Goal: Complete application form: Complete application form

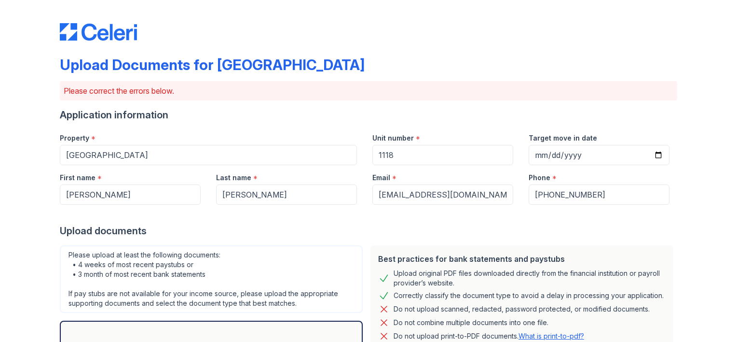
scroll to position [222, 0]
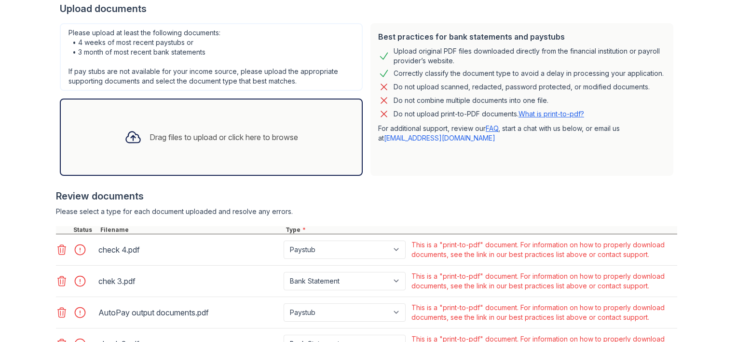
click at [245, 139] on div "Drag files to upload or click here to browse" at bounding box center [224, 137] width 149 height 12
click at [74, 249] on div at bounding box center [82, 250] width 27 height 14
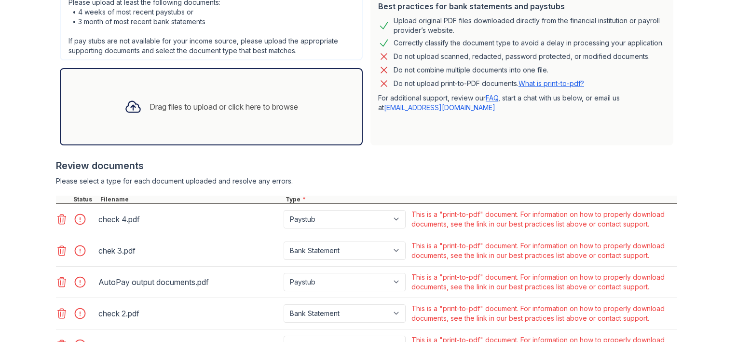
scroll to position [268, 0]
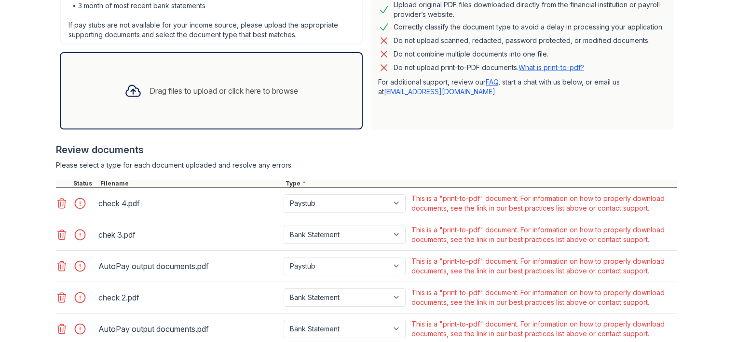
click at [161, 199] on div "check 4.pdf" at bounding box center [188, 202] width 181 height 15
click at [212, 85] on div "Drag files to upload or click here to browse" at bounding box center [224, 91] width 149 height 12
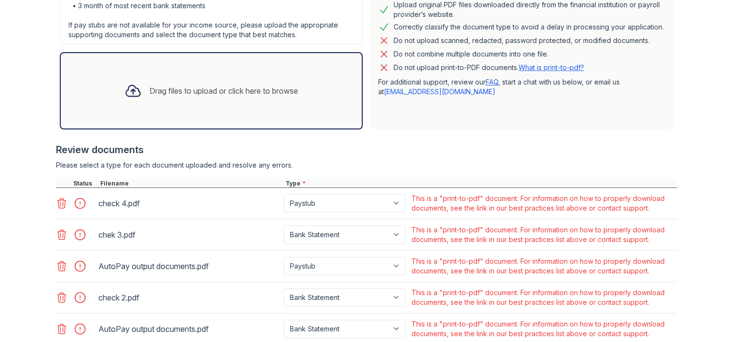
click at [223, 86] on div "Drag files to upload or click here to browse" at bounding box center [224, 91] width 149 height 12
click at [145, 28] on div "Please upload at least the following documents: • 4 weeks of most recent paystu…" at bounding box center [211, 11] width 303 height 68
click at [221, 87] on div "Drag files to upload or click here to browse" at bounding box center [224, 91] width 149 height 12
click at [58, 203] on icon at bounding box center [62, 203] width 8 height 10
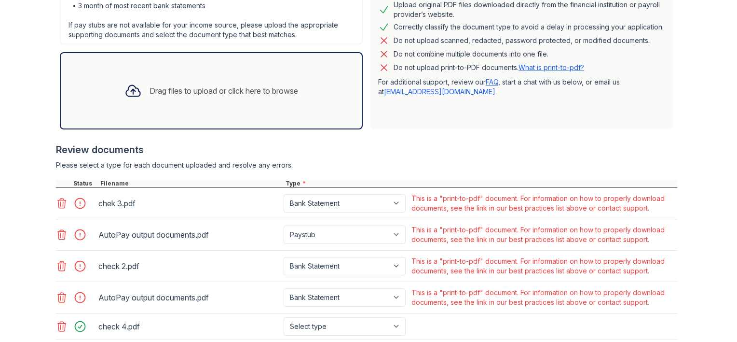
click at [58, 203] on icon at bounding box center [62, 203] width 8 height 10
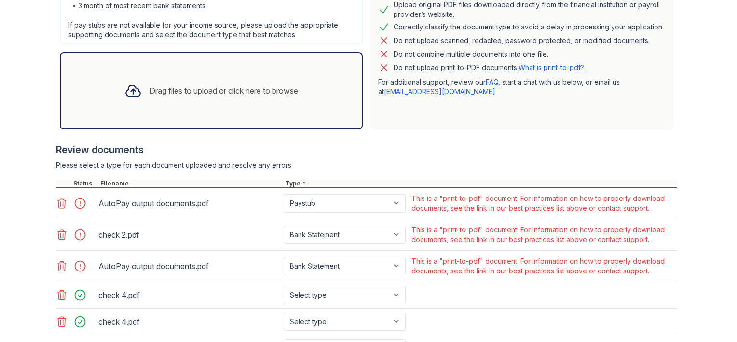
click at [58, 203] on icon at bounding box center [62, 203] width 8 height 10
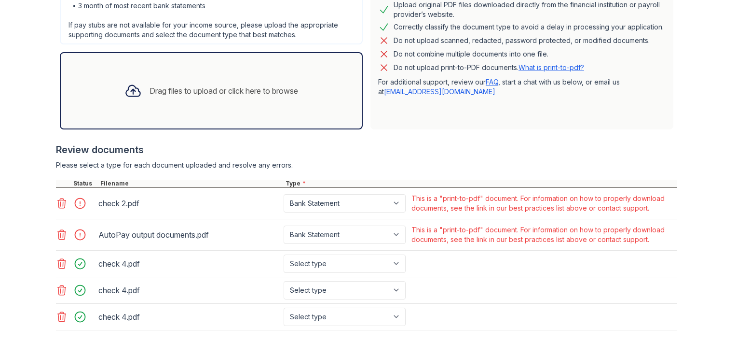
click at [58, 203] on icon at bounding box center [62, 203] width 8 height 10
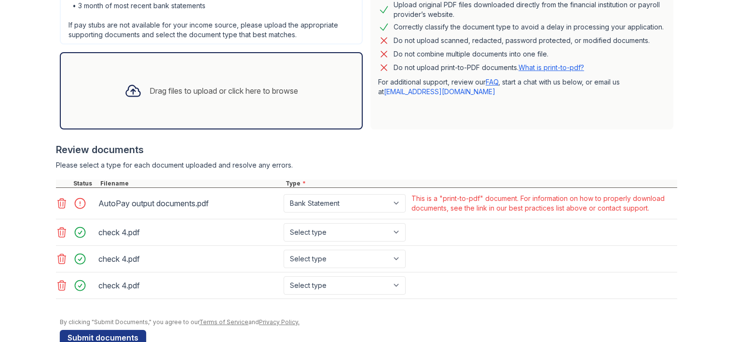
click at [58, 203] on icon at bounding box center [62, 203] width 8 height 10
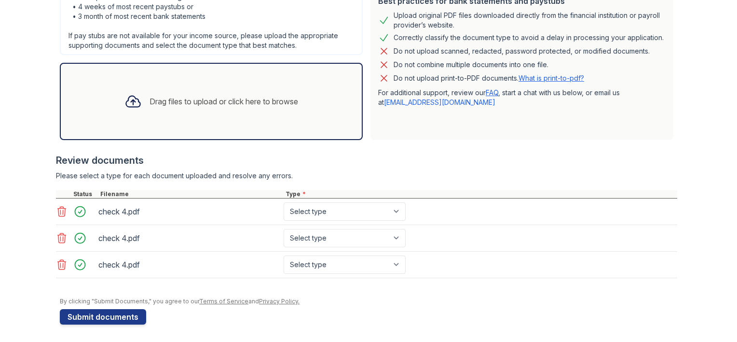
click at [56, 205] on div at bounding box center [63, 212] width 14 height 14
click at [58, 214] on icon at bounding box center [62, 212] width 8 height 10
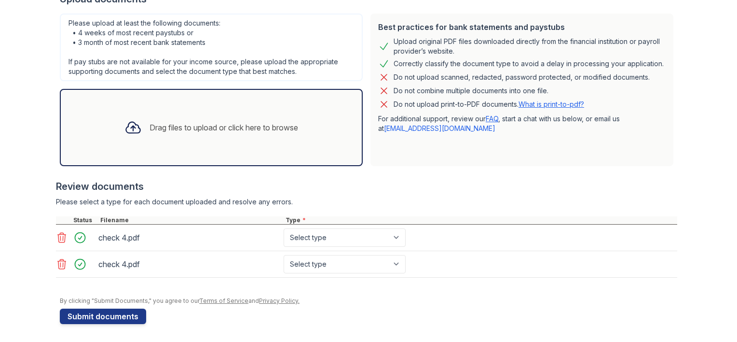
click at [59, 236] on icon at bounding box center [62, 238] width 8 height 10
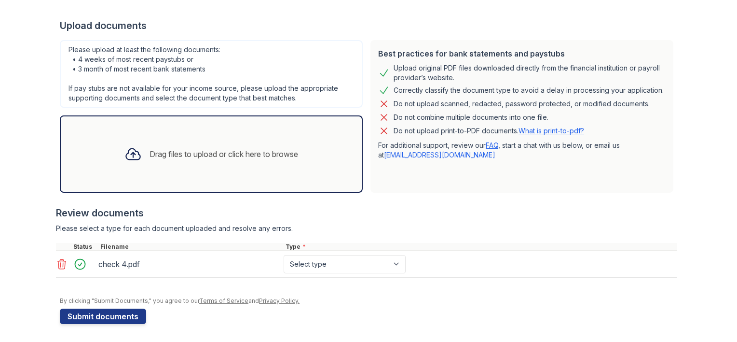
click at [61, 264] on icon at bounding box center [62, 264] width 8 height 10
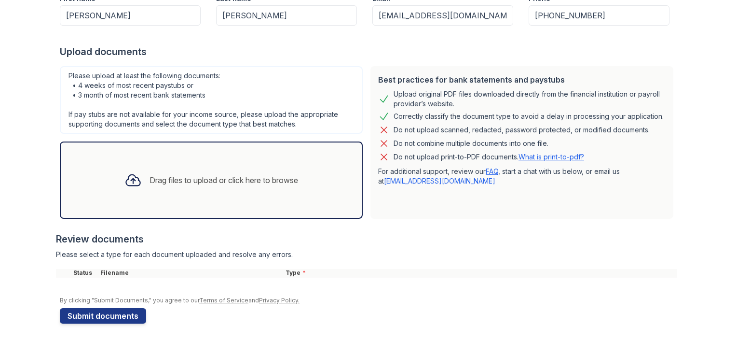
click at [201, 176] on div "Drag files to upload or click here to browse" at bounding box center [224, 180] width 149 height 12
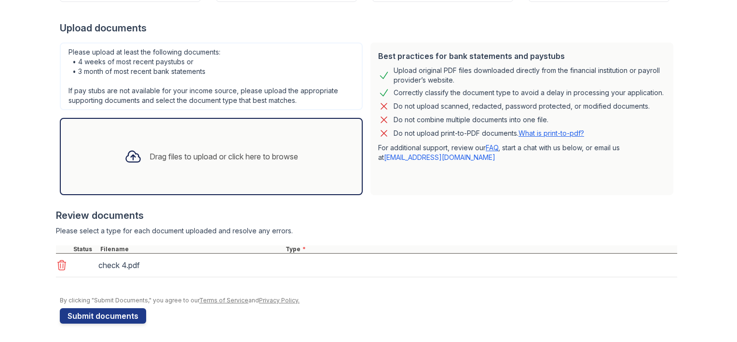
scroll to position [205, 0]
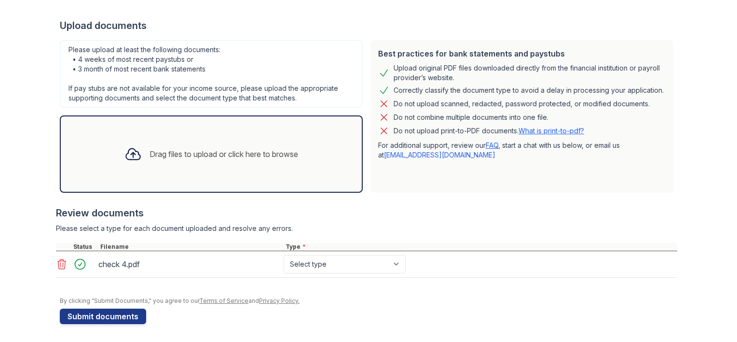
click at [124, 263] on div "check 4.pdf" at bounding box center [188, 263] width 181 height 15
drag, startPoint x: 124, startPoint y: 263, endPoint x: 349, endPoint y: 216, distance: 229.8
click at [349, 216] on div "Review documents" at bounding box center [366, 213] width 621 height 14
click at [61, 263] on icon at bounding box center [62, 264] width 8 height 10
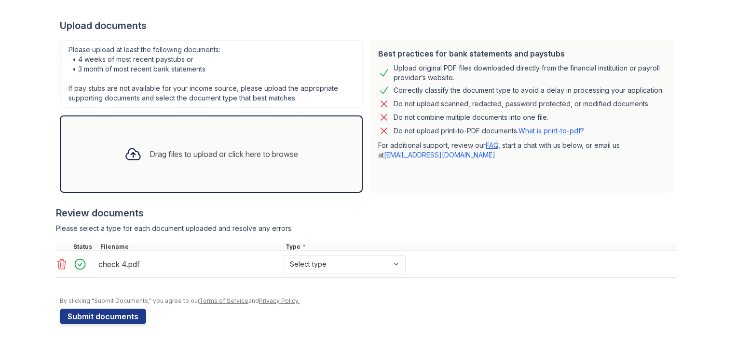
scroll to position [179, 0]
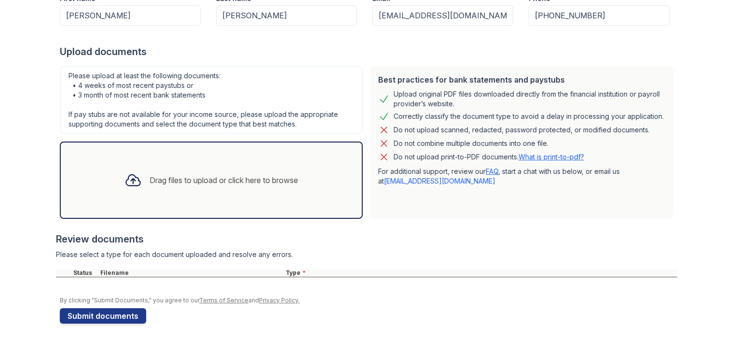
click at [189, 180] on div "Drag files to upload or click here to browse" at bounding box center [224, 180] width 149 height 12
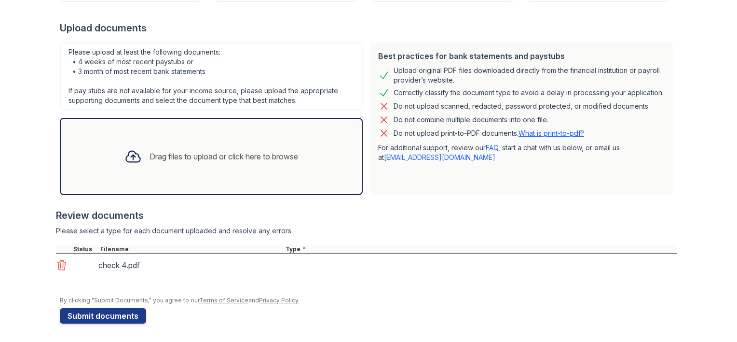
scroll to position [205, 0]
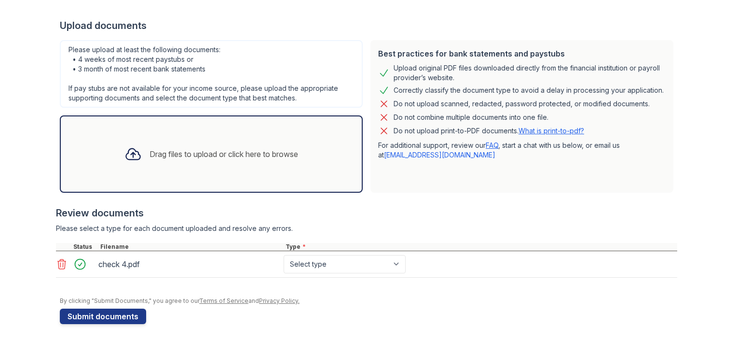
click at [220, 154] on div "Drag files to upload or click here to browse" at bounding box center [224, 154] width 149 height 12
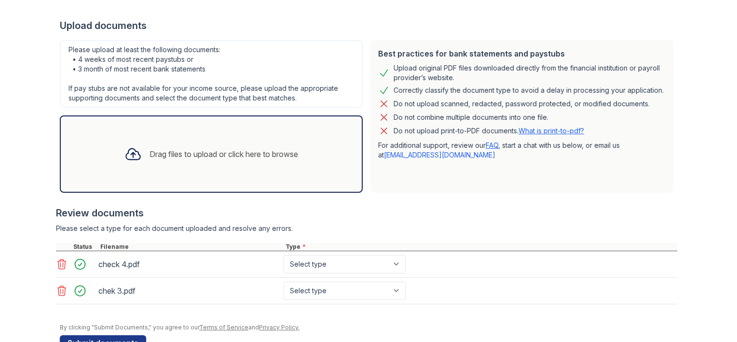
click at [178, 148] on div "Drag files to upload or click here to browse" at bounding box center [224, 154] width 149 height 12
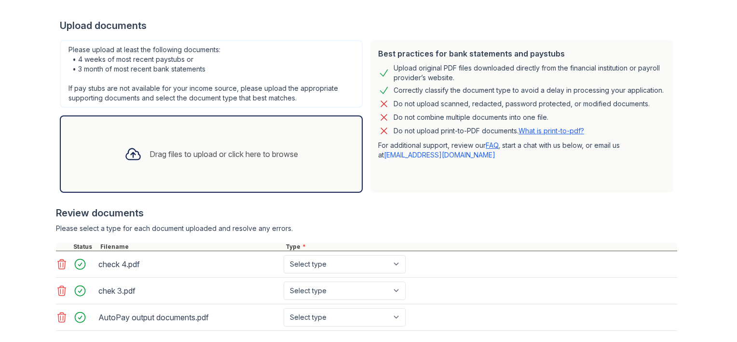
click at [189, 152] on div "Drag files to upload or click here to browse" at bounding box center [224, 154] width 149 height 12
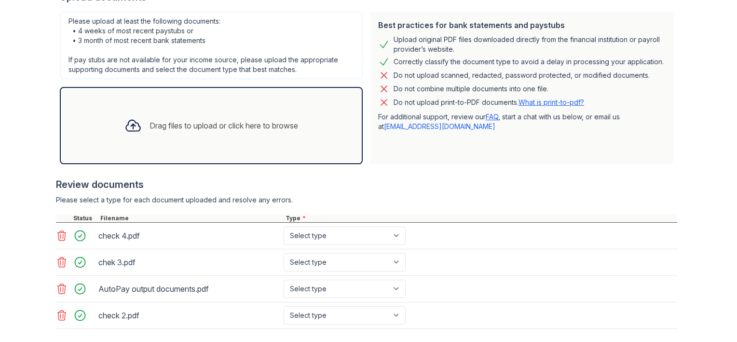
scroll to position [284, 0]
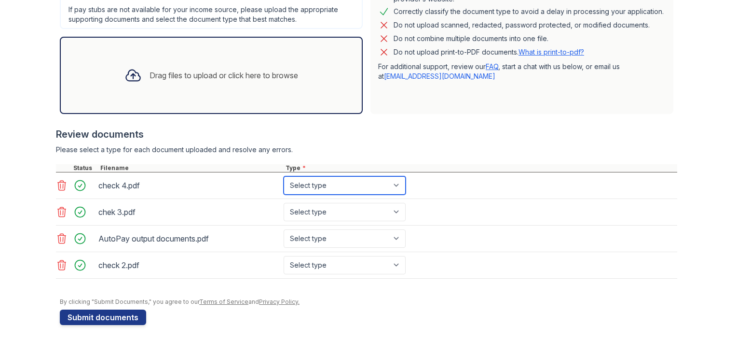
click at [395, 184] on select "Select type Paystub Bank Statement Offer Letter Tax Documents Benefit Award Let…" at bounding box center [345, 185] width 122 height 18
select select "paystub"
click at [284, 176] on select "Select type Paystub Bank Statement Offer Letter Tax Documents Benefit Award Let…" at bounding box center [345, 185] width 122 height 18
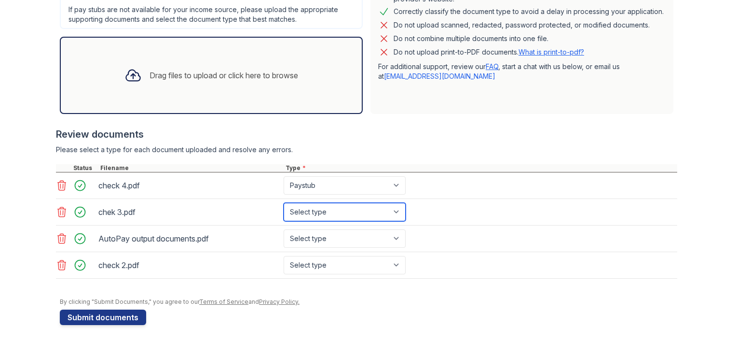
click at [396, 210] on select "Select type Paystub Bank Statement Offer Letter Tax Documents Benefit Award Let…" at bounding box center [345, 212] width 122 height 18
click at [456, 220] on div "chek 3.pdf Select type Paystub Bank Statement Offer Letter Tax Documents Benefi…" at bounding box center [366, 212] width 621 height 27
click at [394, 207] on select "Select type Paystub Bank Statement Offer Letter Tax Documents Benefit Award Let…" at bounding box center [345, 212] width 122 height 18
select select "paystub"
click at [284, 203] on select "Select type Paystub Bank Statement Offer Letter Tax Documents Benefit Award Let…" at bounding box center [345, 212] width 122 height 18
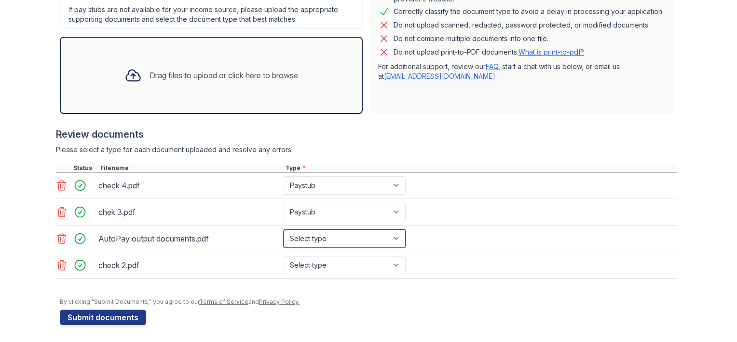
click at [394, 235] on select "Select type Paystub Bank Statement Offer Letter Tax Documents Benefit Award Let…" at bounding box center [345, 238] width 122 height 18
select select "paystub"
click at [284, 229] on select "Select type Paystub Bank Statement Offer Letter Tax Documents Benefit Award Let…" at bounding box center [345, 238] width 122 height 18
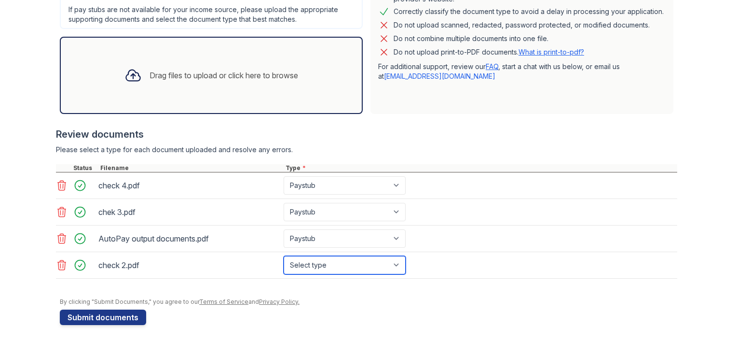
click at [364, 266] on select "Select type Paystub Bank Statement Offer Letter Tax Documents Benefit Award Let…" at bounding box center [345, 265] width 122 height 18
click at [493, 264] on div "check 2.pdf Select type Paystub Bank Statement Offer Letter Tax Documents Benef…" at bounding box center [366, 265] width 621 height 27
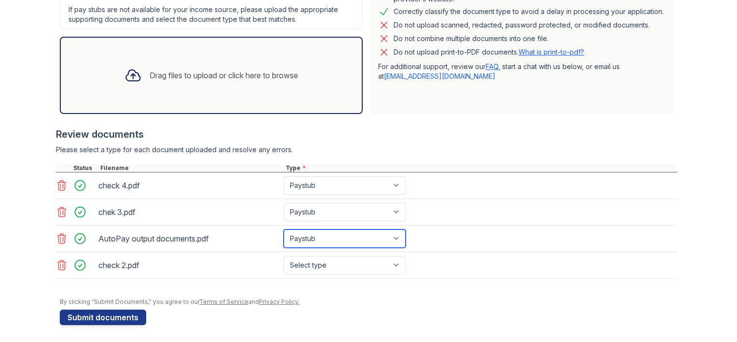
click at [390, 235] on select "Select type Paystub Bank Statement Offer Letter Tax Documents Benefit Award Let…" at bounding box center [345, 238] width 122 height 18
click at [478, 232] on div "AutoPay output documents.pdf Select type Paystub Bank Statement Offer Letter Ta…" at bounding box center [366, 238] width 621 height 27
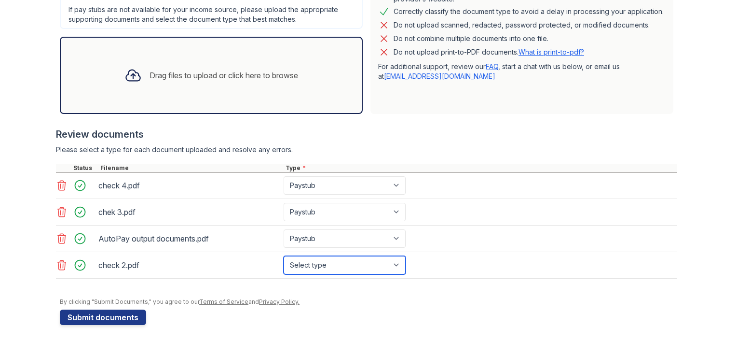
click at [393, 262] on select "Select type Paystub Bank Statement Offer Letter Tax Documents Benefit Award Let…" at bounding box center [345, 265] width 122 height 18
select select "bank_statement"
click at [284, 256] on select "Select type Paystub Bank Statement Offer Letter Tax Documents Benefit Award Let…" at bounding box center [345, 265] width 122 height 18
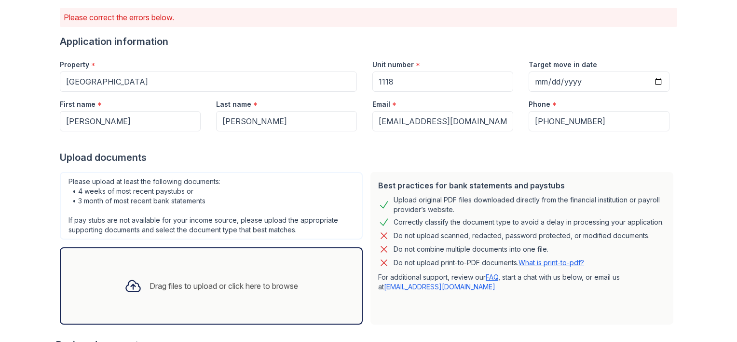
scroll to position [70, 0]
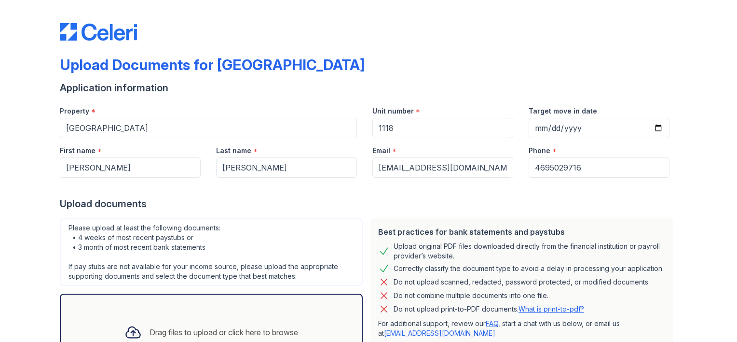
select select "paystub"
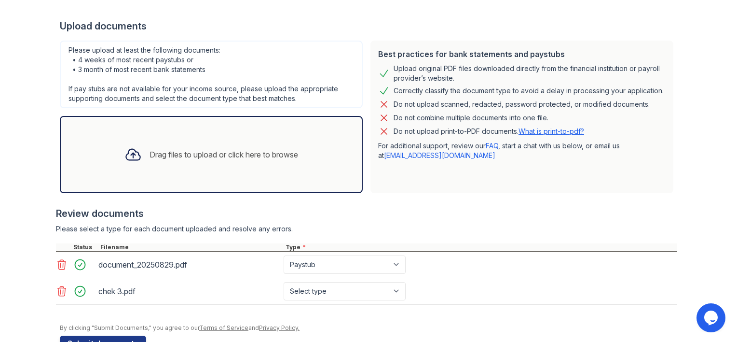
scroll to position [205, 0]
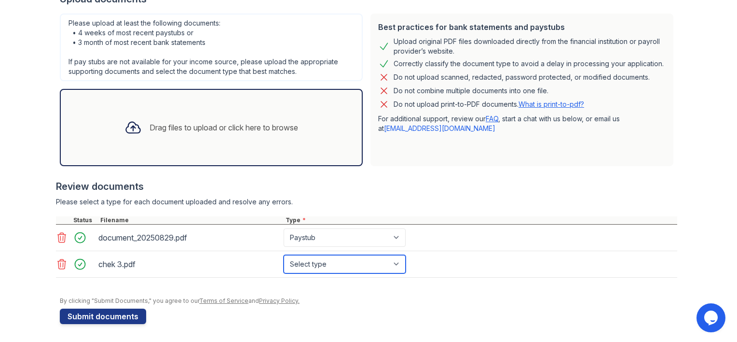
click at [396, 264] on select "Select type Paystub Bank Statement Offer Letter Tax Documents Benefit Award Let…" at bounding box center [345, 264] width 122 height 18
select select "paystub"
click at [284, 255] on select "Select type Paystub Bank Statement Offer Letter Tax Documents Benefit Award Let…" at bounding box center [345, 264] width 122 height 18
click at [214, 127] on div "Drag files to upload or click here to browse" at bounding box center [224, 128] width 149 height 12
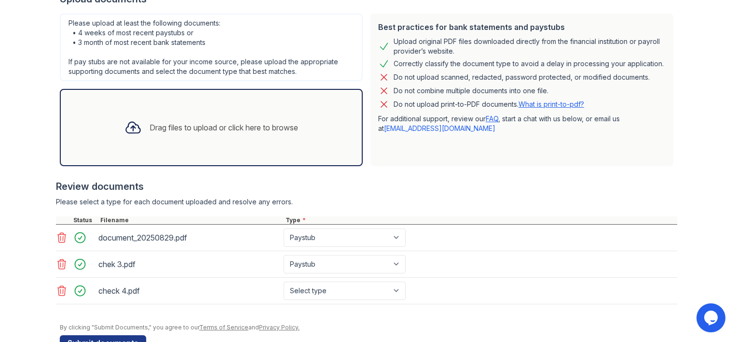
click at [234, 127] on div "Drag files to upload or click here to browse" at bounding box center [224, 128] width 149 height 12
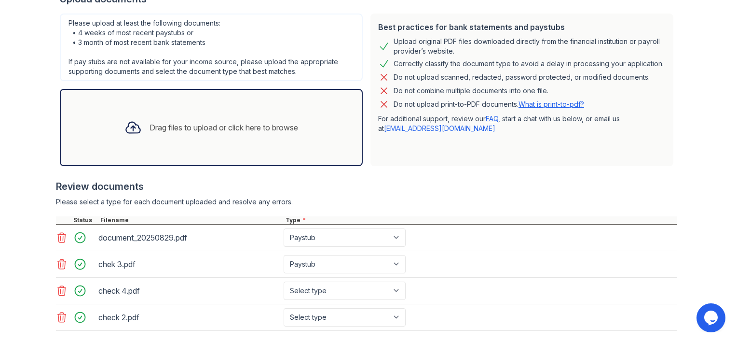
click at [255, 125] on div "Drag files to upload or click here to browse" at bounding box center [224, 128] width 149 height 12
click at [394, 290] on select "Select type Paystub Bank Statement Offer Letter Tax Documents Benefit Award Let…" at bounding box center [345, 290] width 122 height 18
select select "paystub"
click at [284, 281] on select "Select type Paystub Bank Statement Offer Letter Tax Documents Benefit Award Let…" at bounding box center [345, 290] width 122 height 18
click at [393, 315] on select "Select type Paystub Bank Statement Offer Letter Tax Documents Benefit Award Let…" at bounding box center [345, 317] width 122 height 18
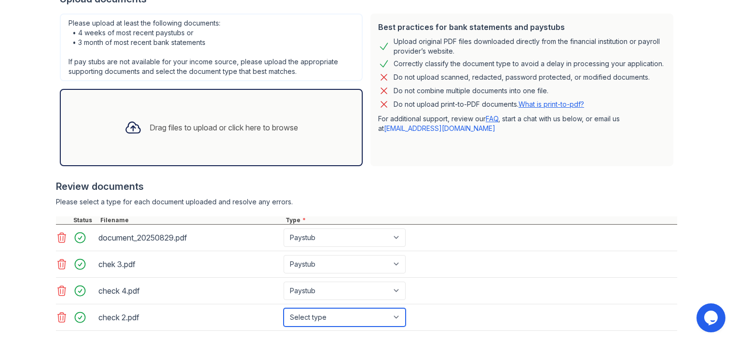
select select "paystub"
click at [284, 308] on select "Select type Paystub Bank Statement Offer Letter Tax Documents Benefit Award Let…" at bounding box center [345, 317] width 122 height 18
click at [212, 124] on div "Drag files to upload or click here to browse" at bounding box center [224, 128] width 149 height 12
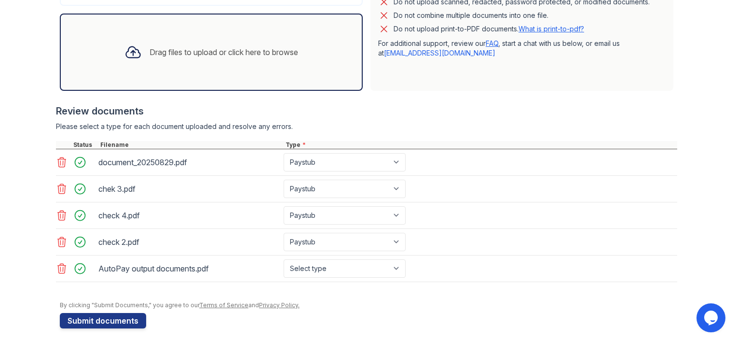
scroll to position [281, 0]
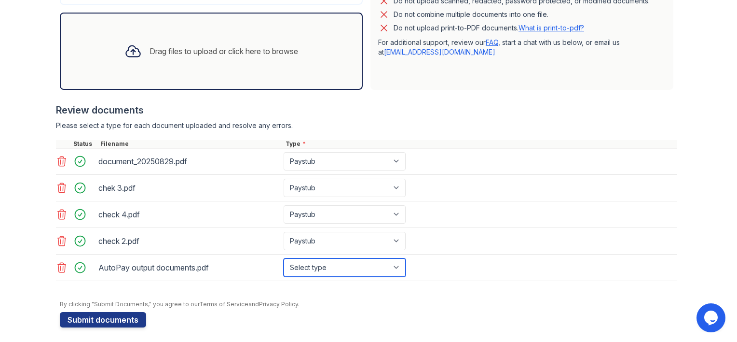
click at [396, 262] on select "Select type Paystub Bank Statement Offer Letter Tax Documents Benefit Award Let…" at bounding box center [345, 267] width 122 height 18
select select "bank_statement"
click at [284, 258] on select "Select type Paystub Bank Statement Offer Letter Tax Documents Benefit Award Let…" at bounding box center [345, 267] width 122 height 18
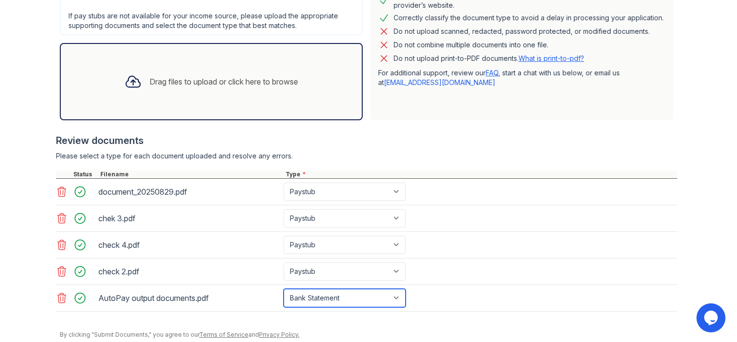
scroll to position [283, 0]
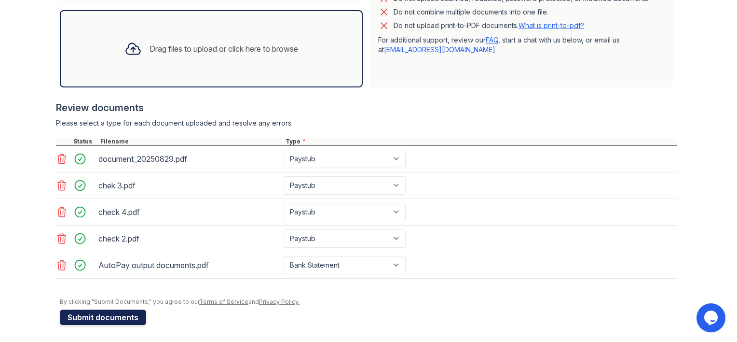
click at [106, 312] on button "Submit documents" at bounding box center [103, 316] width 86 height 15
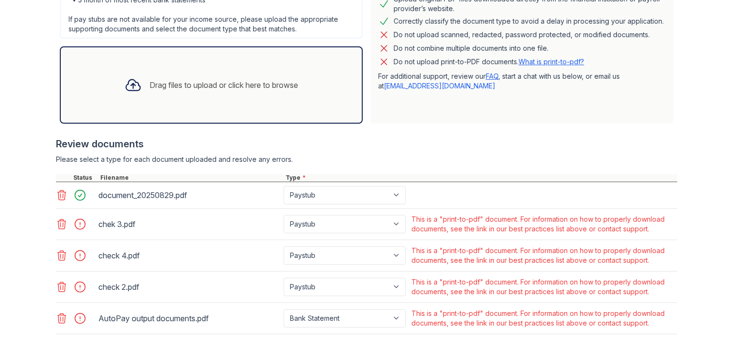
scroll to position [330, 0]
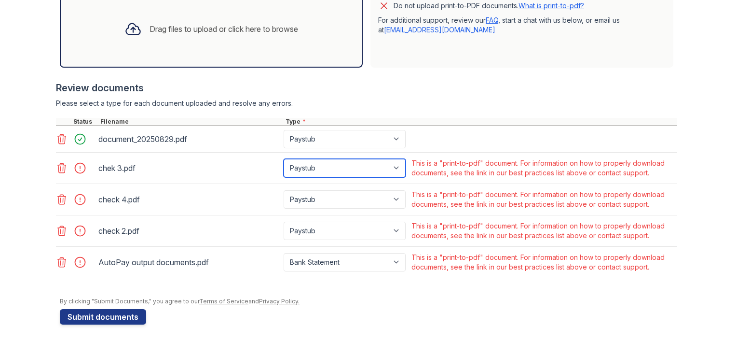
click at [394, 168] on select "Paystub Bank Statement Offer Letter Tax Documents Benefit Award Letter Investme…" at bounding box center [345, 168] width 122 height 18
click at [521, 81] on div "Review documents" at bounding box center [366, 88] width 621 height 14
click at [393, 165] on select "Paystub Bank Statement Offer Letter Tax Documents Benefit Award Letter Investme…" at bounding box center [345, 168] width 122 height 18
select select "bank_statement"
click at [284, 159] on select "Paystub Bank Statement Offer Letter Tax Documents Benefit Award Letter Investme…" at bounding box center [345, 168] width 122 height 18
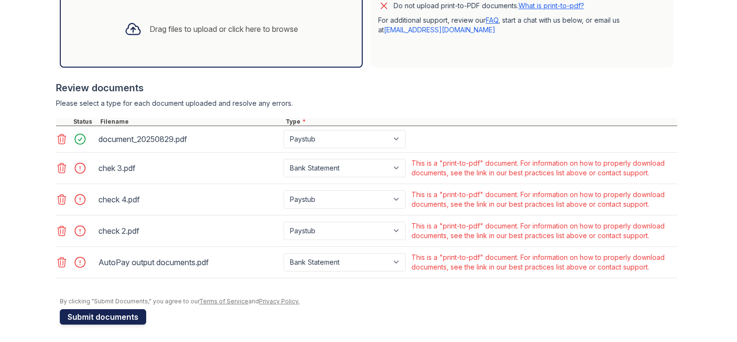
click at [110, 311] on button "Submit documents" at bounding box center [103, 316] width 86 height 15
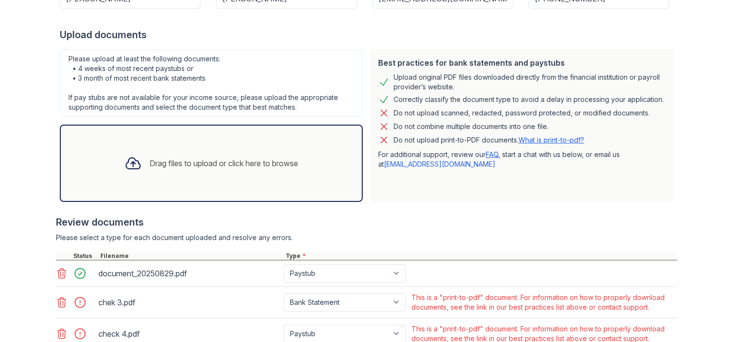
scroll to position [197, 0]
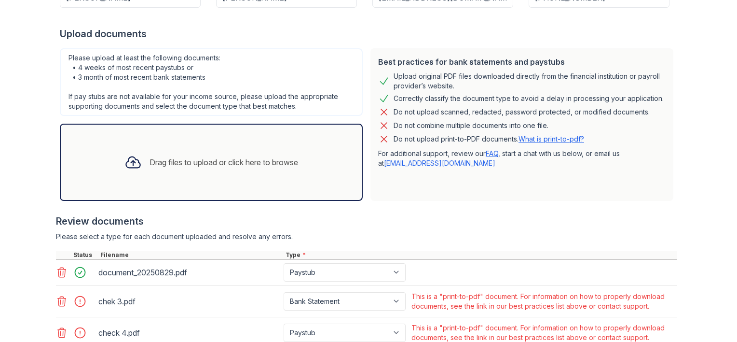
click at [58, 271] on icon at bounding box center [62, 272] width 12 height 12
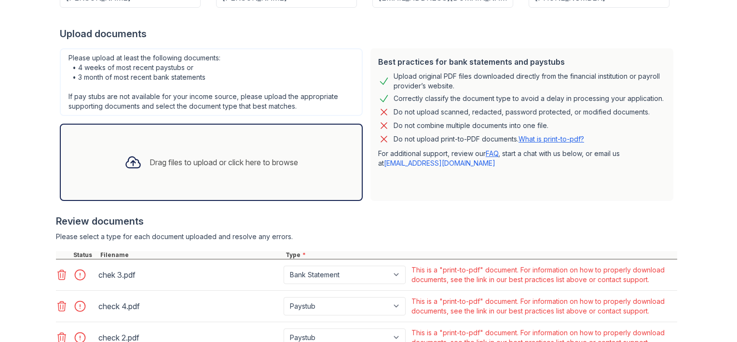
click at [60, 276] on icon at bounding box center [62, 275] width 12 height 12
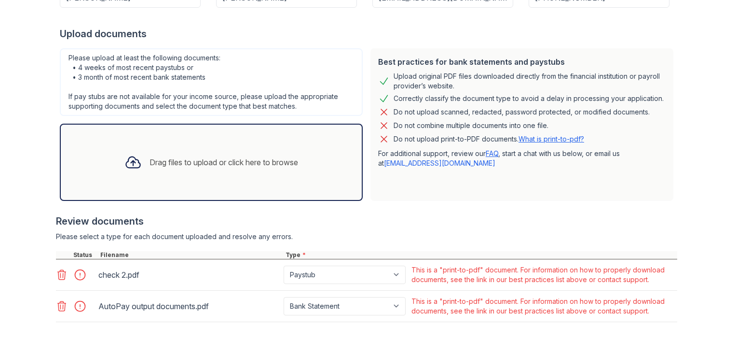
click at [60, 276] on icon at bounding box center [62, 275] width 12 height 12
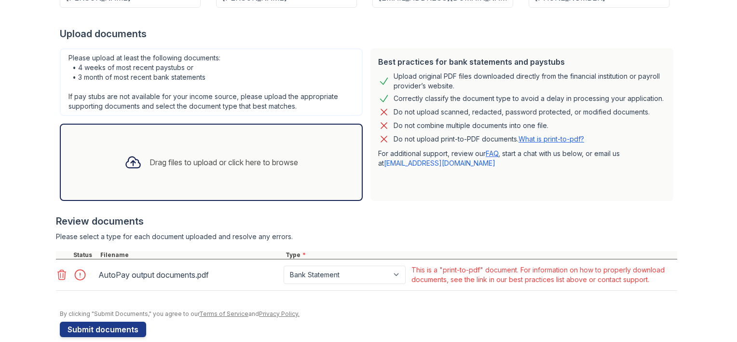
click at [60, 276] on icon at bounding box center [62, 275] width 12 height 12
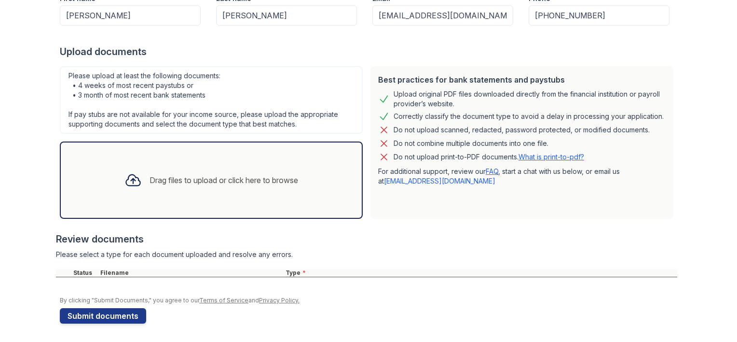
click at [201, 175] on div "Drag files to upload or click here to browse" at bounding box center [224, 180] width 149 height 12
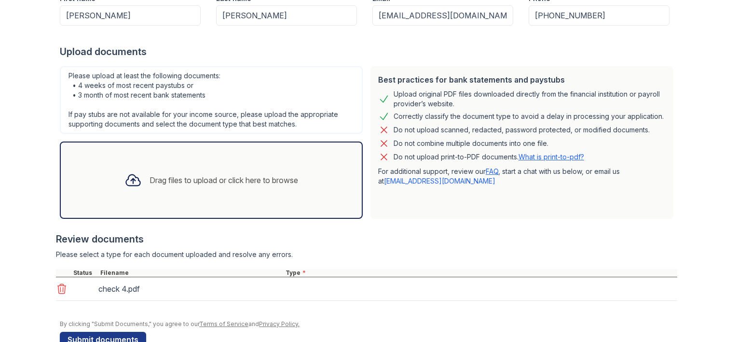
scroll to position [197, 0]
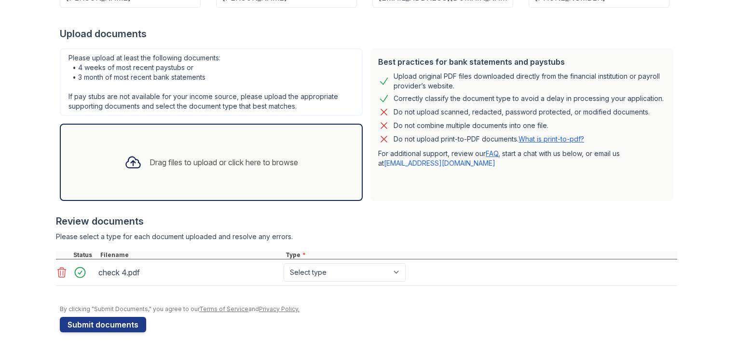
click at [230, 162] on div "Drag files to upload or click here to browse" at bounding box center [224, 162] width 149 height 12
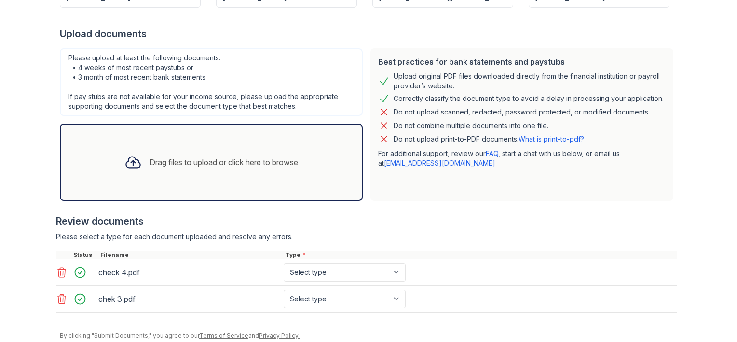
click at [210, 164] on div "Drag files to upload or click here to browse" at bounding box center [224, 162] width 149 height 12
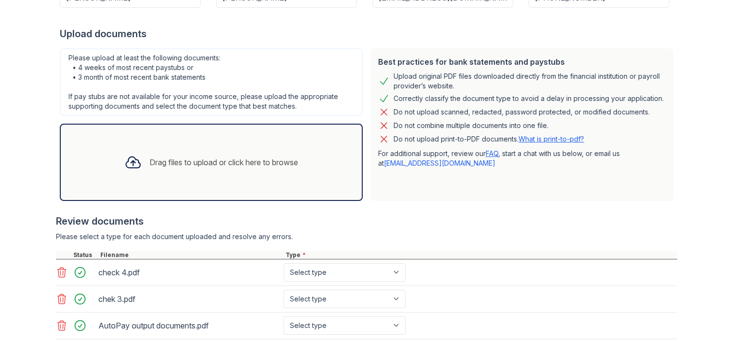
click at [208, 163] on div "Drag files to upload or click here to browse" at bounding box center [224, 162] width 149 height 12
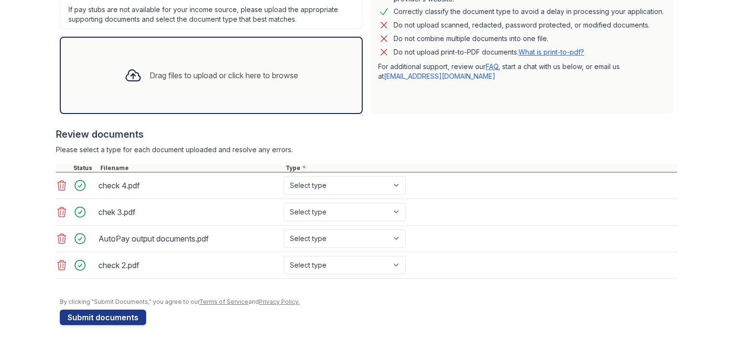
scroll to position [284, 0]
click at [393, 183] on select "Select type Paystub Bank Statement Offer Letter Tax Documents Benefit Award Let…" at bounding box center [345, 185] width 122 height 18
select select "paystub"
click at [284, 176] on select "Select type Paystub Bank Statement Offer Letter Tax Documents Benefit Award Let…" at bounding box center [345, 185] width 122 height 18
click at [394, 209] on select "Select type Paystub Bank Statement Offer Letter Tax Documents Benefit Award Let…" at bounding box center [345, 212] width 122 height 18
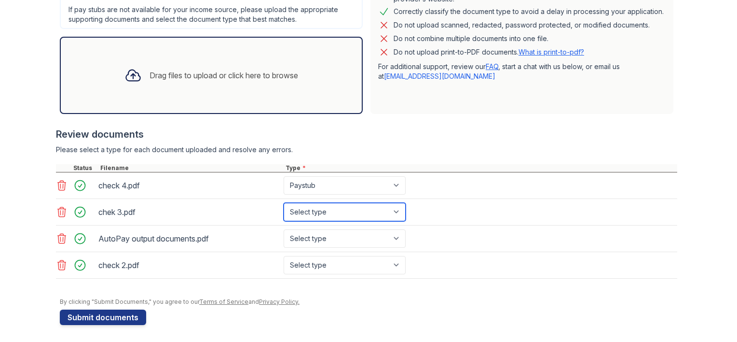
click at [394, 209] on select "Select type Paystub Bank Statement Offer Letter Tax Documents Benefit Award Let…" at bounding box center [345, 212] width 122 height 18
select select "paystub"
click at [284, 203] on select "Select type Paystub Bank Statement Offer Letter Tax Documents Benefit Award Let…" at bounding box center [345, 212] width 122 height 18
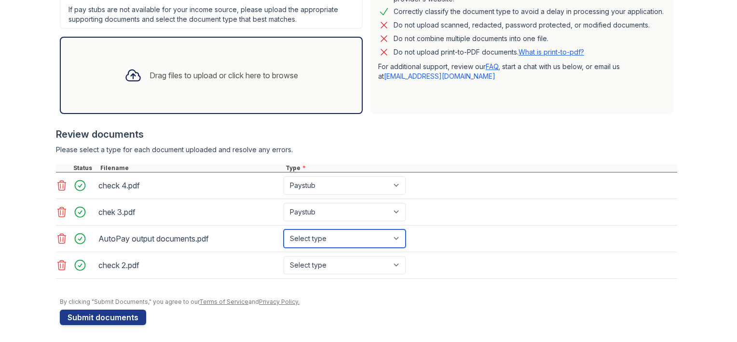
click at [395, 235] on select "Select type Paystub Bank Statement Offer Letter Tax Documents Benefit Award Let…" at bounding box center [345, 238] width 122 height 18
select select "paystub"
click at [284, 229] on select "Select type Paystub Bank Statement Offer Letter Tax Documents Benefit Award Let…" at bounding box center [345, 238] width 122 height 18
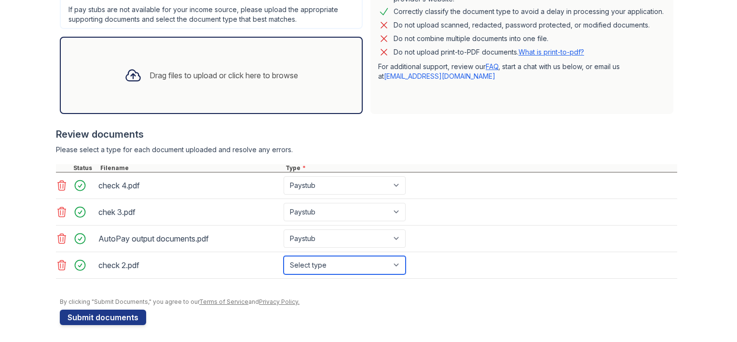
click at [395, 262] on select "Select type Paystub Bank Statement Offer Letter Tax Documents Benefit Award Let…" at bounding box center [345, 265] width 122 height 18
select select "bank_statement"
click at [284, 256] on select "Select type Paystub Bank Statement Offer Letter Tax Documents Benefit Award Let…" at bounding box center [345, 265] width 122 height 18
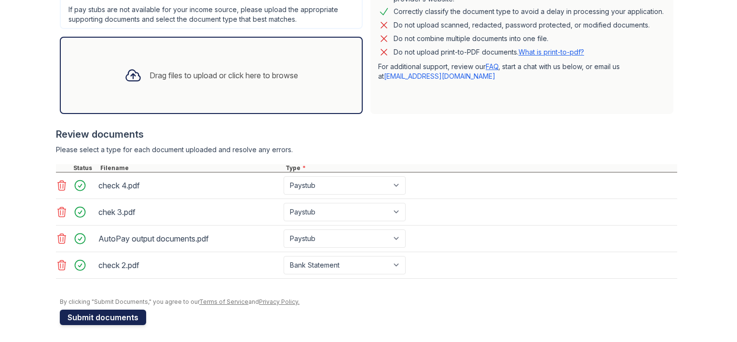
click at [123, 311] on button "Submit documents" at bounding box center [103, 316] width 86 height 15
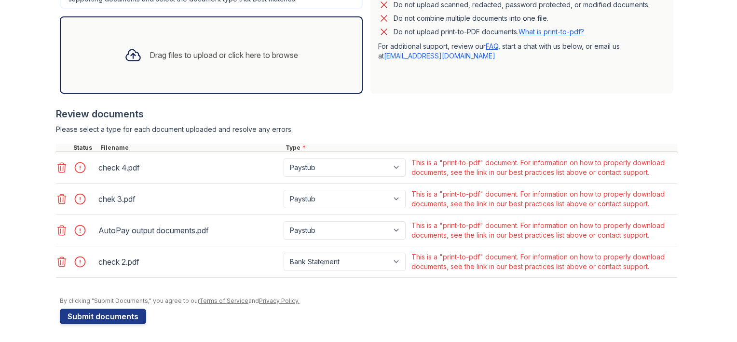
scroll to position [304, 0]
click at [272, 300] on link "Privacy Policy." at bounding box center [279, 300] width 41 height 7
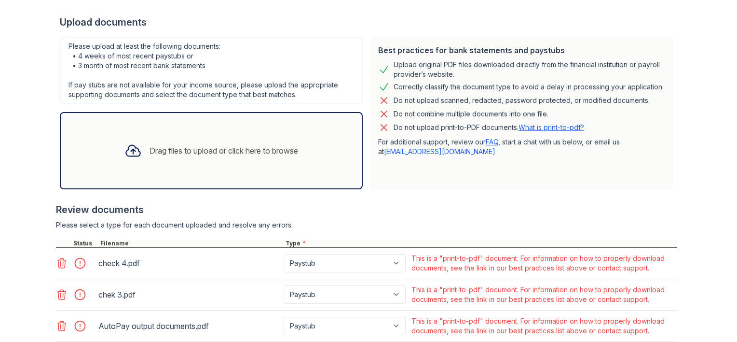
scroll to position [207, 0]
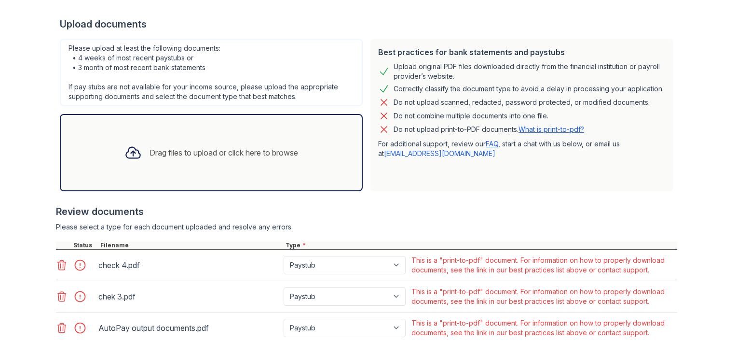
click at [557, 126] on link "What is print-to-pdf?" at bounding box center [552, 129] width 66 height 8
click at [212, 155] on div "Drag files to upload or click here to browse" at bounding box center [224, 153] width 149 height 12
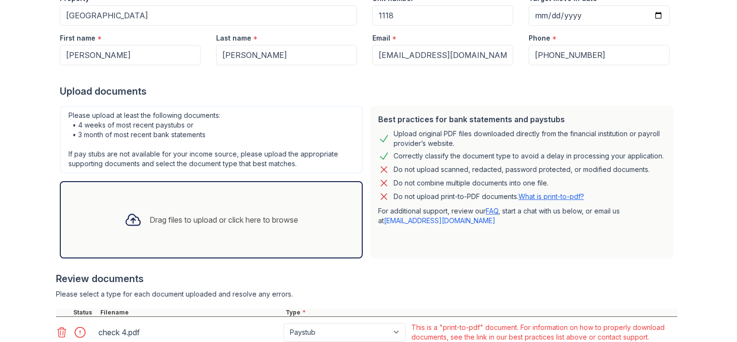
scroll to position [139, 0]
click at [193, 207] on div "Drag files to upload or click here to browse" at bounding box center [211, 219] width 189 height 33
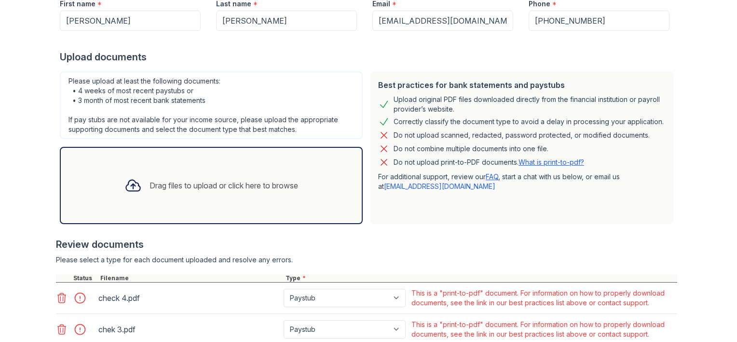
scroll to position [174, 0]
click at [193, 188] on div "Drag files to upload or click here to browse" at bounding box center [224, 185] width 149 height 12
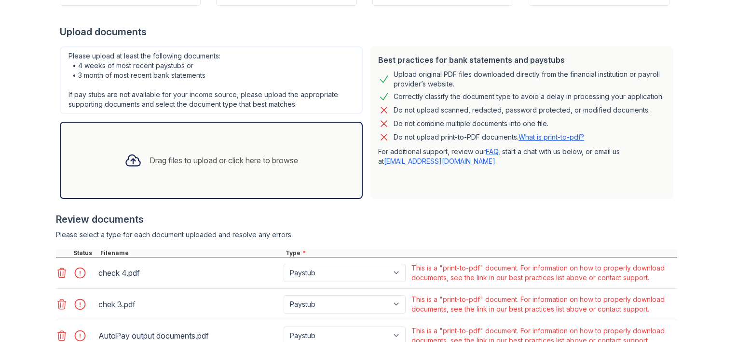
scroll to position [194, 0]
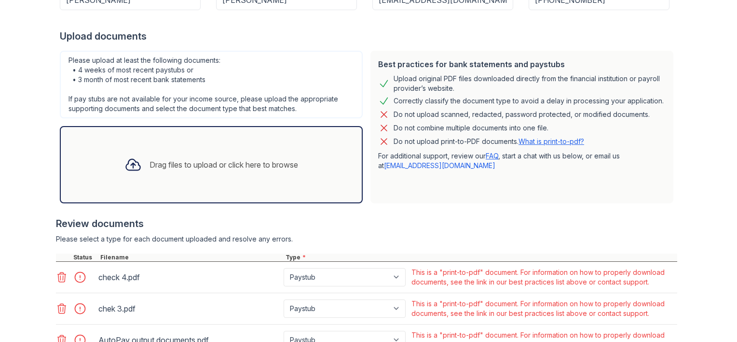
click at [166, 159] on div "Drag files to upload or click here to browse" at bounding box center [224, 165] width 149 height 12
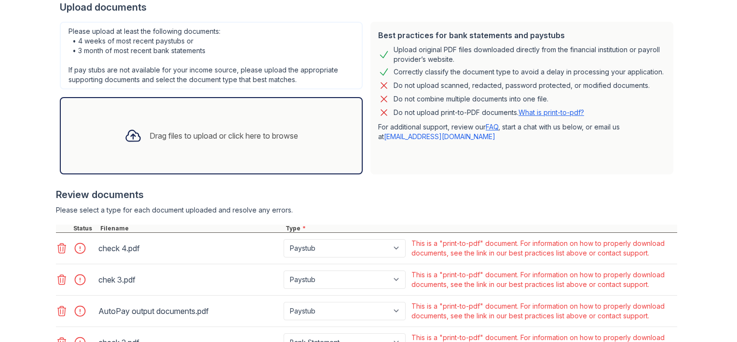
scroll to position [220, 0]
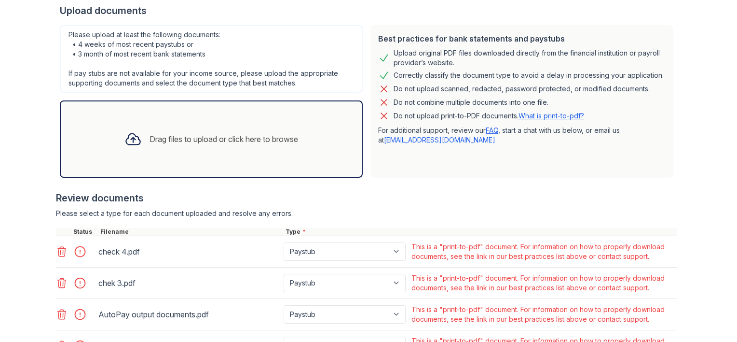
click at [167, 144] on div "Drag files to upload or click here to browse" at bounding box center [211, 139] width 189 height 33
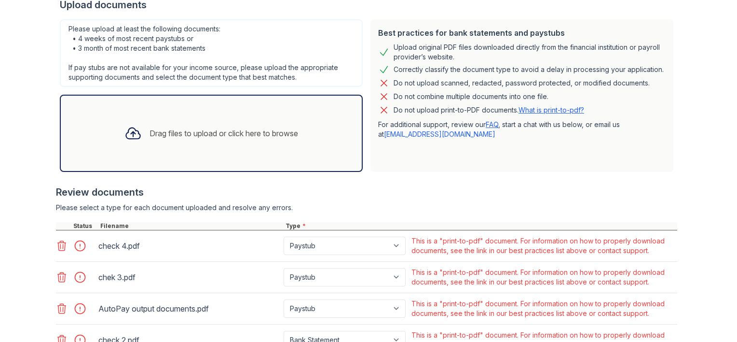
scroll to position [224, 0]
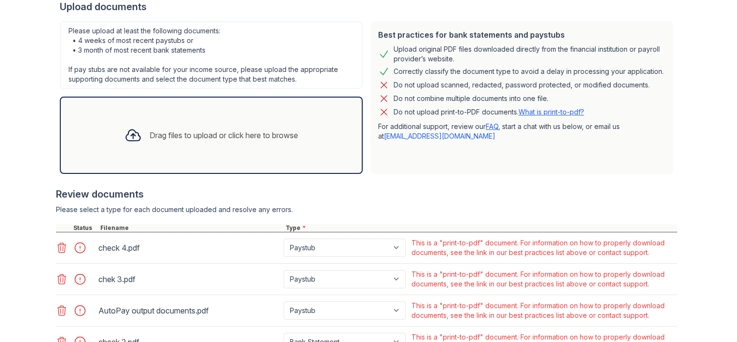
click at [193, 140] on div "Drag files to upload or click here to browse" at bounding box center [211, 135] width 189 height 33
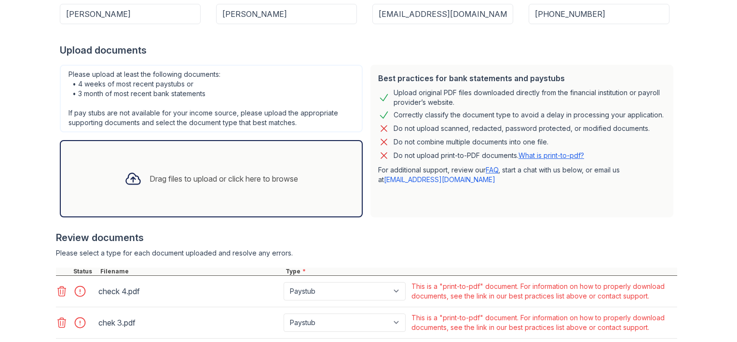
scroll to position [175, 0]
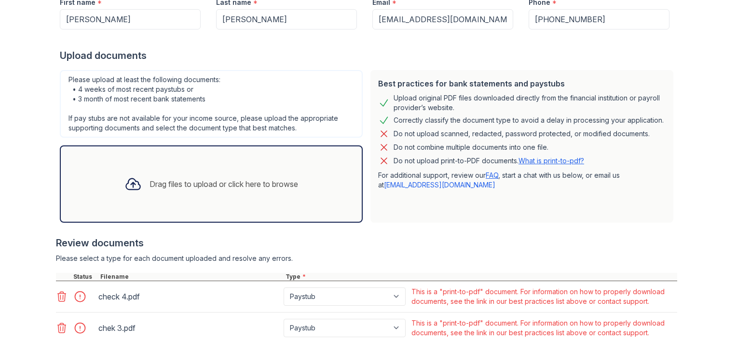
click at [58, 295] on icon at bounding box center [62, 296] width 8 height 10
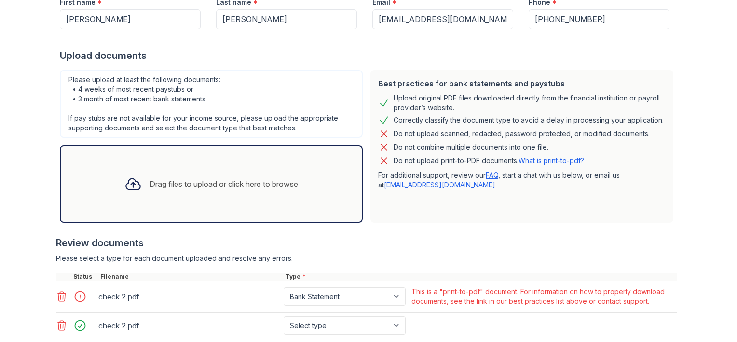
click at [58, 295] on icon at bounding box center [62, 296] width 8 height 10
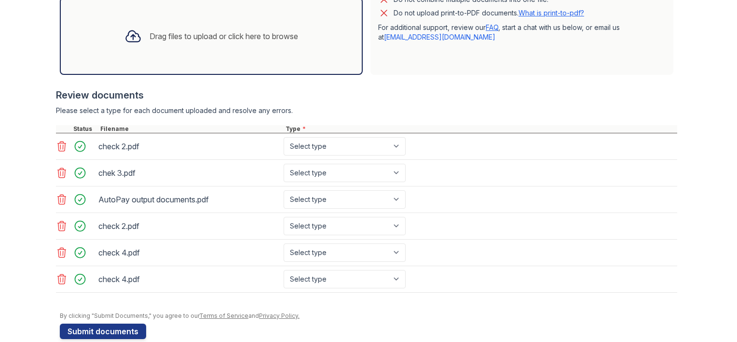
scroll to position [336, 0]
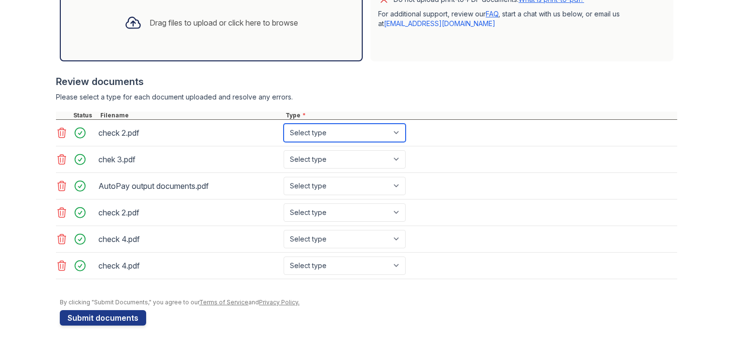
click at [393, 130] on select "Select type Paystub Bank Statement Offer Letter Tax Documents Benefit Award Let…" at bounding box center [345, 133] width 122 height 18
select select "paystub"
click at [284, 124] on select "Select type Paystub Bank Statement Offer Letter Tax Documents Benefit Award Let…" at bounding box center [345, 133] width 122 height 18
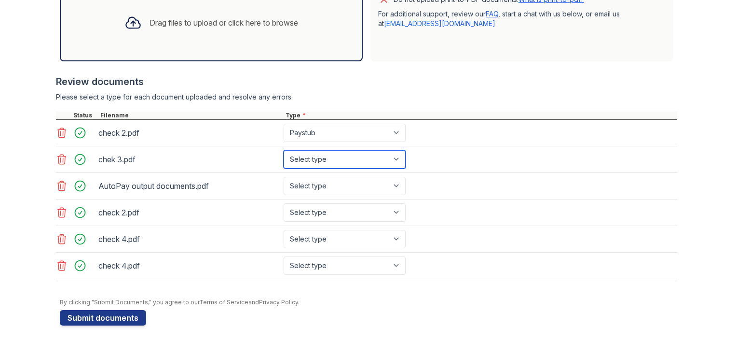
click at [393, 155] on select "Select type Paystub Bank Statement Offer Letter Tax Documents Benefit Award Let…" at bounding box center [345, 159] width 122 height 18
select select "paystub"
click at [284, 150] on select "Select type Paystub Bank Statement Offer Letter Tax Documents Benefit Award Let…" at bounding box center [345, 159] width 122 height 18
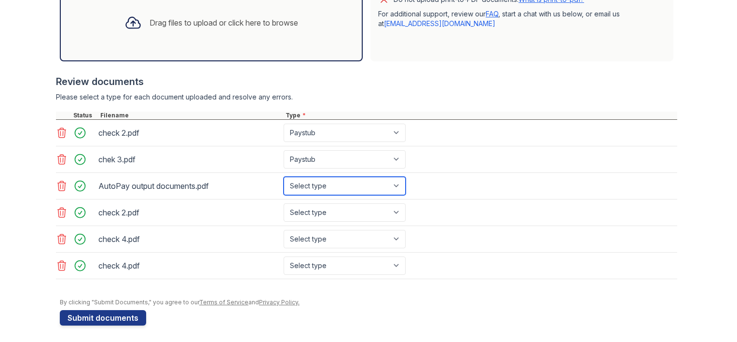
click at [395, 182] on select "Select type Paystub Bank Statement Offer Letter Tax Documents Benefit Award Let…" at bounding box center [345, 186] width 122 height 18
select select "paystub"
click at [284, 177] on select "Select type Paystub Bank Statement Offer Letter Tax Documents Benefit Award Let…" at bounding box center [345, 186] width 122 height 18
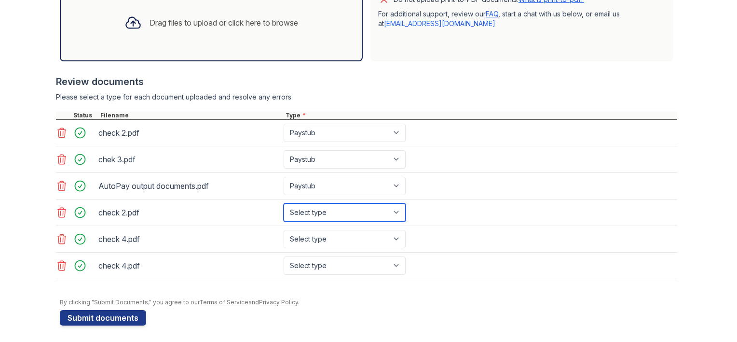
click at [394, 209] on select "Select type Paystub Bank Statement Offer Letter Tax Documents Benefit Award Let…" at bounding box center [345, 212] width 122 height 18
select select "paystub"
click at [284, 203] on select "Select type Paystub Bank Statement Offer Letter Tax Documents Benefit Award Let…" at bounding box center [345, 212] width 122 height 18
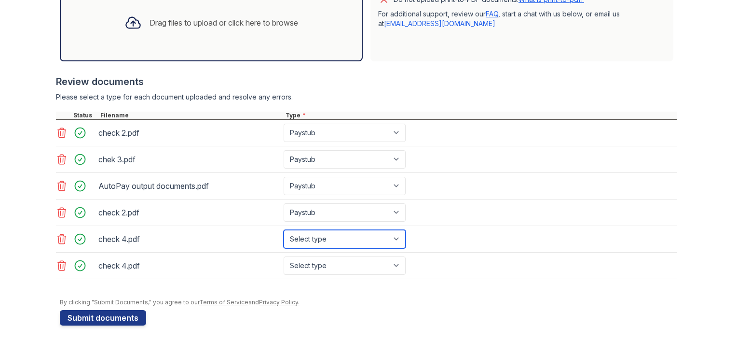
click at [394, 237] on select "Select type Paystub Bank Statement Offer Letter Tax Documents Benefit Award Let…" at bounding box center [345, 239] width 122 height 18
select select "bank_statement"
click at [284, 230] on select "Select type Paystub Bank Statement Offer Letter Tax Documents Benefit Award Let…" at bounding box center [345, 239] width 122 height 18
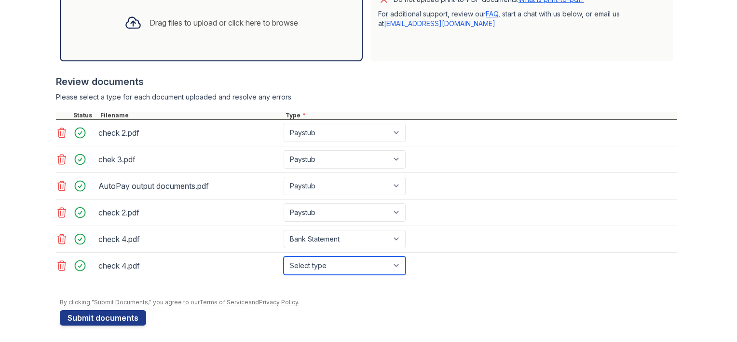
click at [395, 262] on select "Select type Paystub Bank Statement Offer Letter Tax Documents Benefit Award Let…" at bounding box center [345, 265] width 122 height 18
click at [58, 262] on icon at bounding box center [62, 266] width 12 height 12
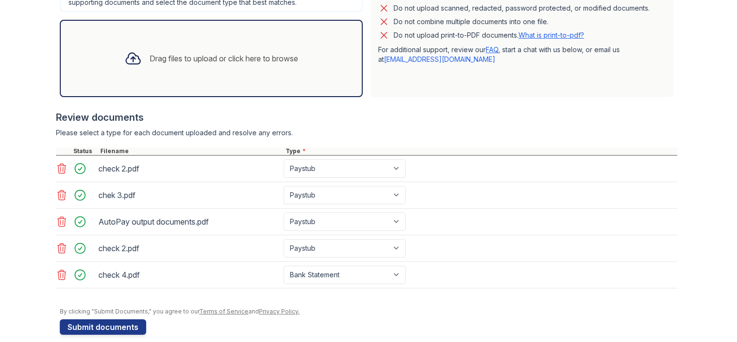
scroll to position [310, 0]
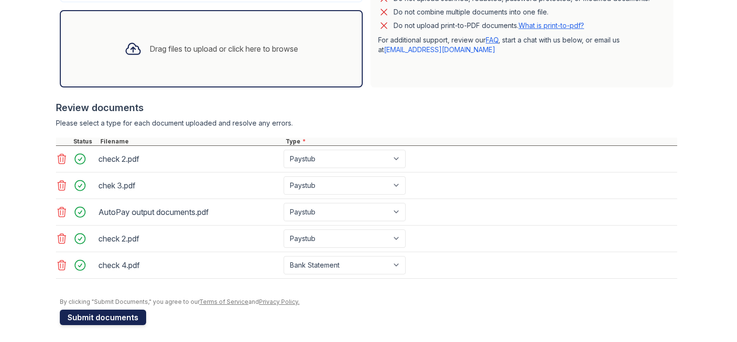
click at [115, 311] on button "Submit documents" at bounding box center [103, 316] width 86 height 15
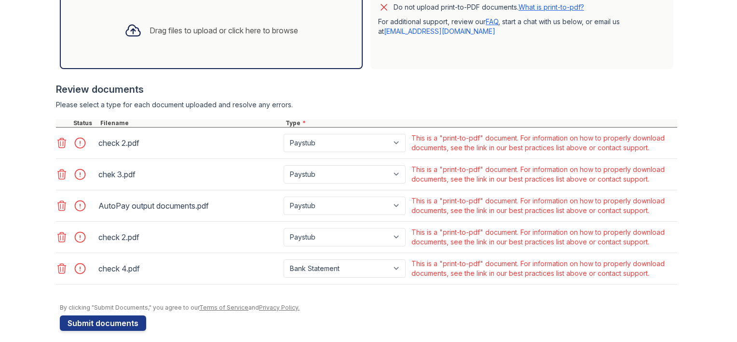
scroll to position [335, 0]
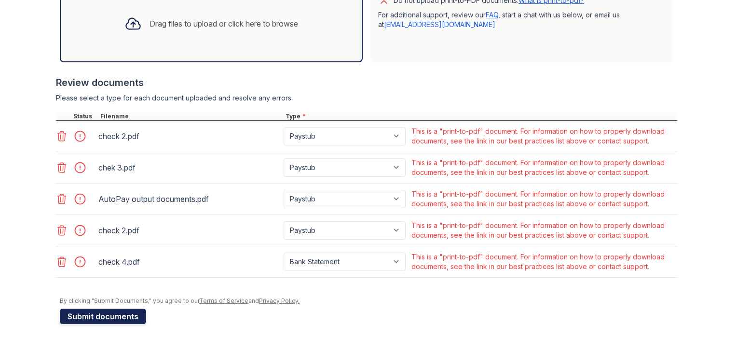
click at [114, 316] on button "Submit documents" at bounding box center [103, 315] width 86 height 15
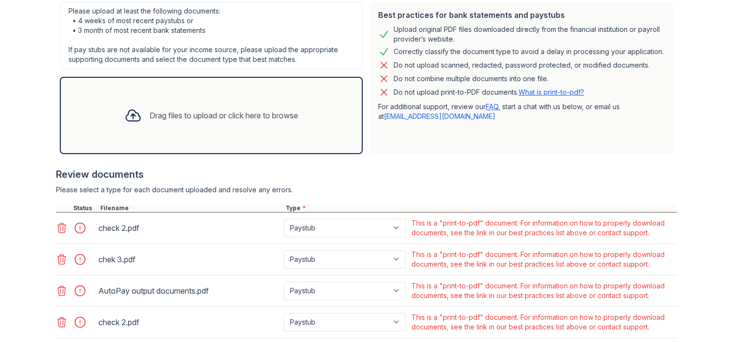
scroll to position [246, 0]
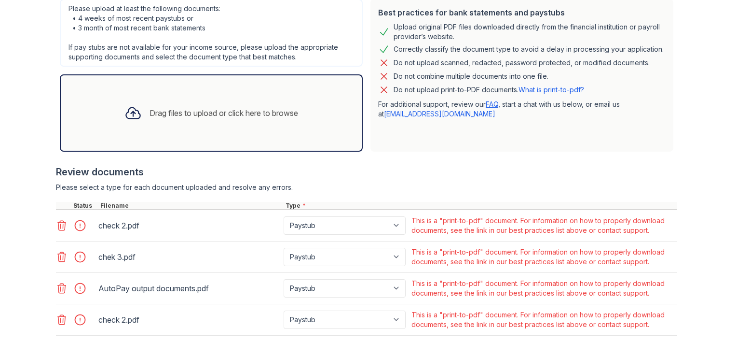
click at [539, 90] on link "What is print-to-pdf?" at bounding box center [552, 89] width 66 height 8
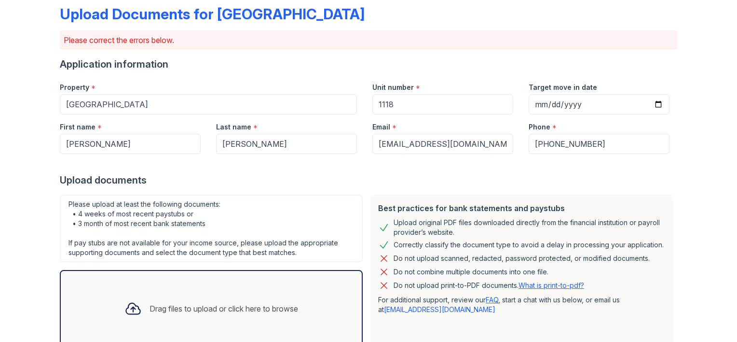
scroll to position [0, 0]
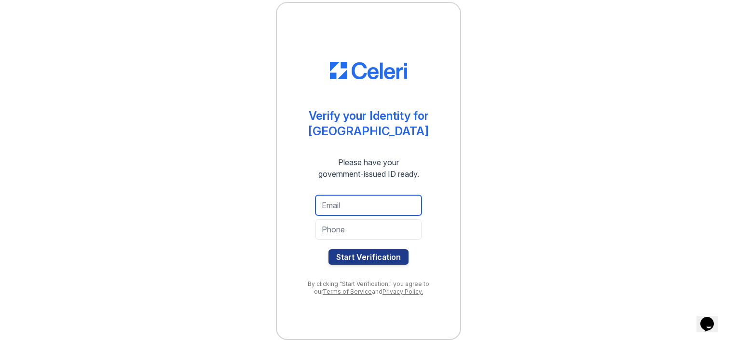
click at [365, 204] on input "email" at bounding box center [369, 205] width 106 height 20
type input "bstafford14@hotmail.com"
type input "4695029716"
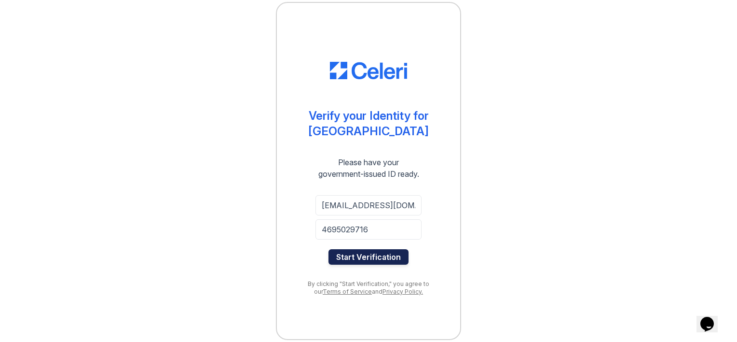
click at [373, 259] on button "Start Verification" at bounding box center [369, 256] width 80 height 15
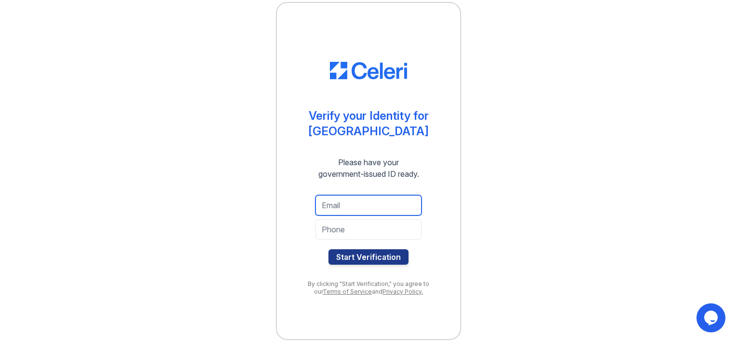
click at [361, 203] on input "email" at bounding box center [369, 205] width 106 height 20
type input "bstafford14@hotmail.com"
type input "4695029716"
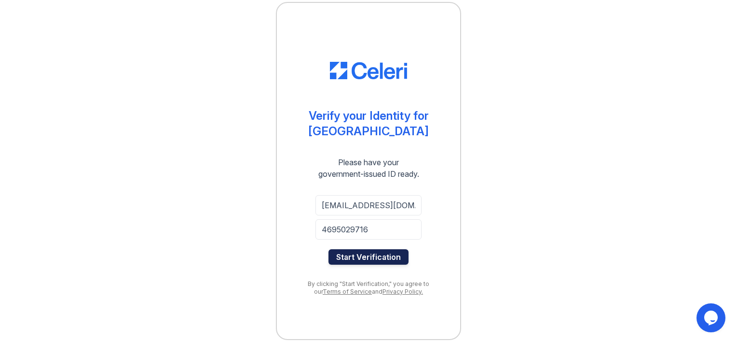
click at [384, 254] on button "Start Verification" at bounding box center [369, 256] width 80 height 15
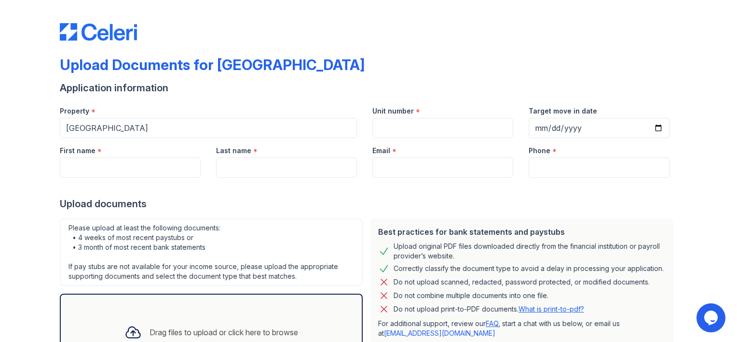
click at [271, 104] on div "Property *" at bounding box center [208, 107] width 297 height 19
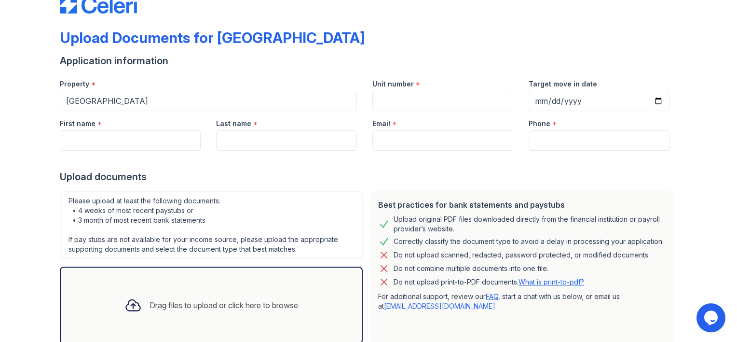
scroll to position [88, 0]
